Goal: Transaction & Acquisition: Download file/media

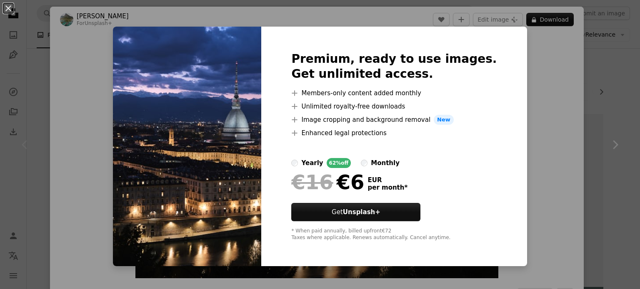
click at [543, 70] on div "An X shape Premium, ready to use images. Get unlimited access. A plus sign Memb…" at bounding box center [320, 144] width 640 height 289
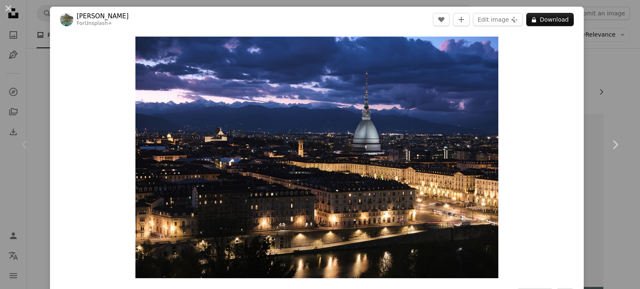
click at [598, 76] on div "An X shape Chevron left Chevron right [PERSON_NAME] For Unsplash+ A heart A plu…" at bounding box center [320, 144] width 640 height 289
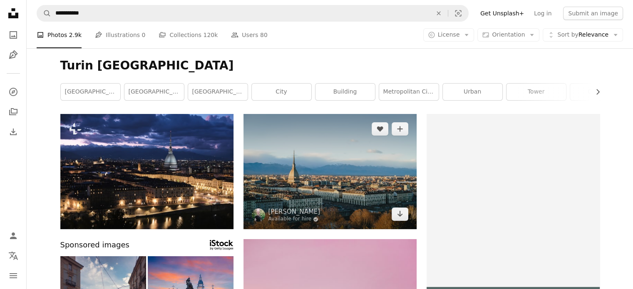
click at [310, 153] on img at bounding box center [330, 171] width 173 height 115
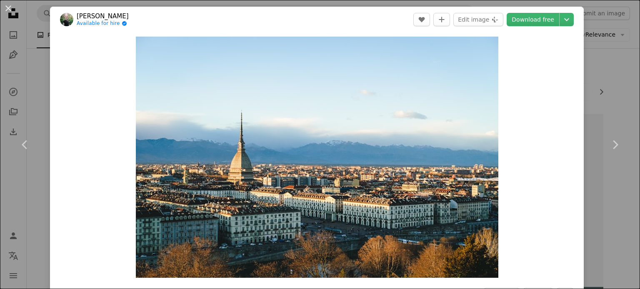
click at [622, 38] on div "An X shape Chevron left Chevron right [PERSON_NAME] Available for hire A checkm…" at bounding box center [320, 144] width 640 height 289
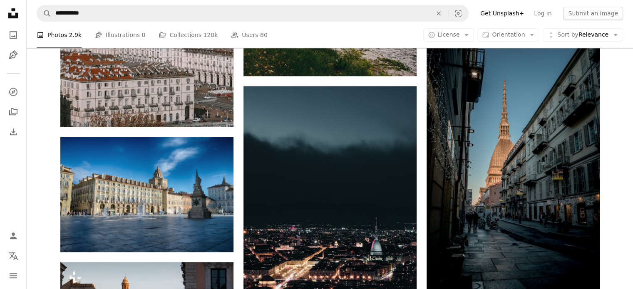
scroll to position [690, 0]
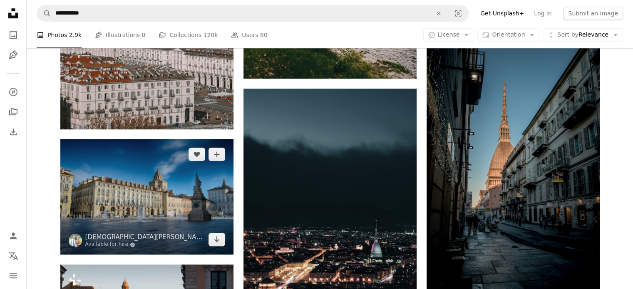
click at [155, 217] on img at bounding box center [146, 196] width 173 height 115
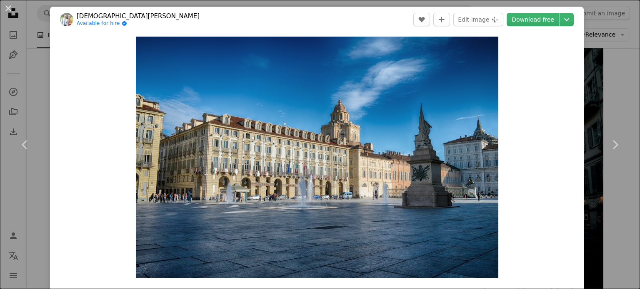
click at [623, 69] on div "An X shape Chevron left Chevron right [DEMOGRAPHIC_DATA][PERSON_NAME] Available…" at bounding box center [320, 144] width 640 height 289
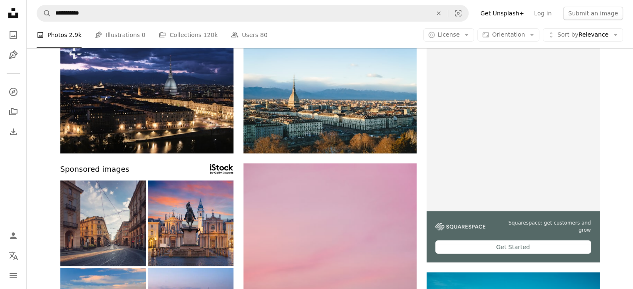
scroll to position [38, 0]
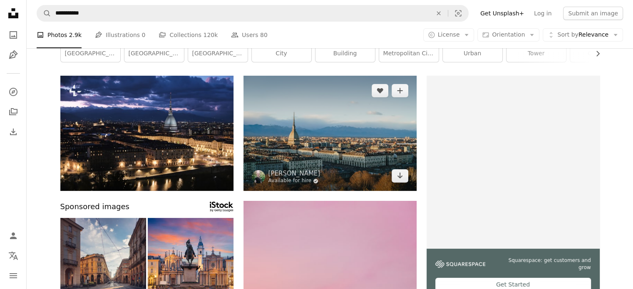
click at [309, 178] on link "Available for hire A checkmark inside of a circle" at bounding box center [295, 181] width 52 height 7
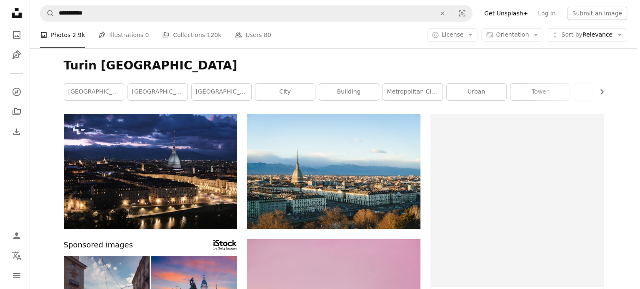
scroll to position [38, 0]
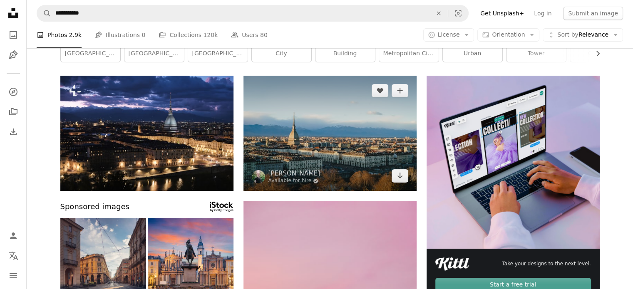
click at [310, 126] on img at bounding box center [330, 133] width 173 height 115
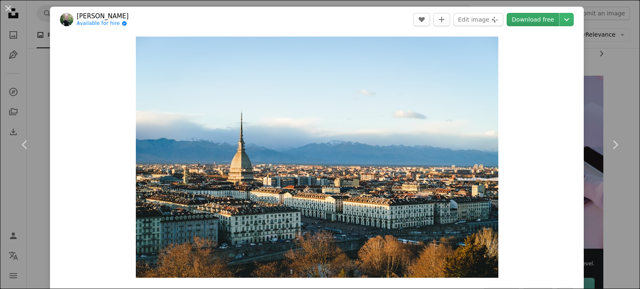
click at [527, 20] on link "Download free" at bounding box center [532, 19] width 52 height 13
